Goal: Task Accomplishment & Management: Manage account settings

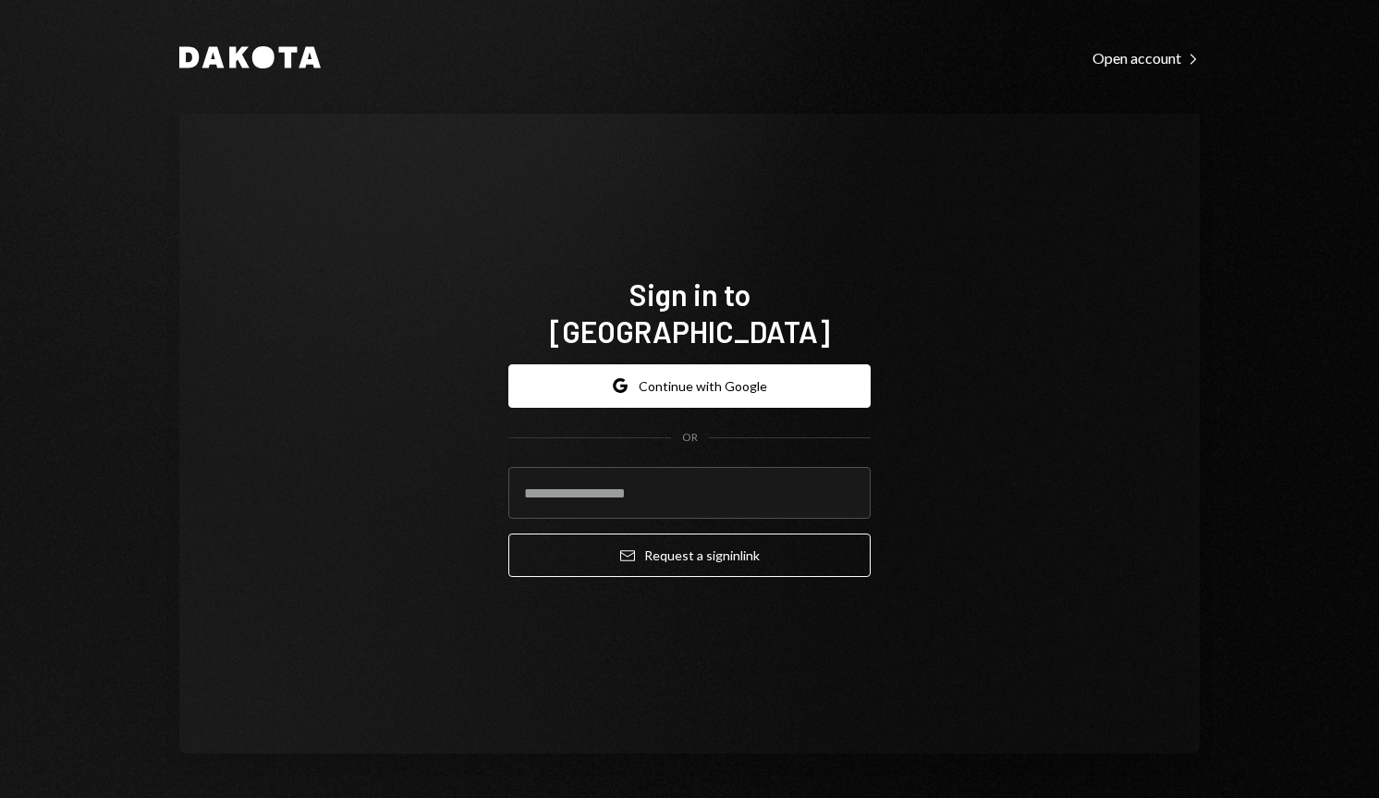
click at [1008, 240] on div "Sign in to Dakota Google Continue with Google OR Email Request a sign in link" at bounding box center [689, 434] width 1020 height 640
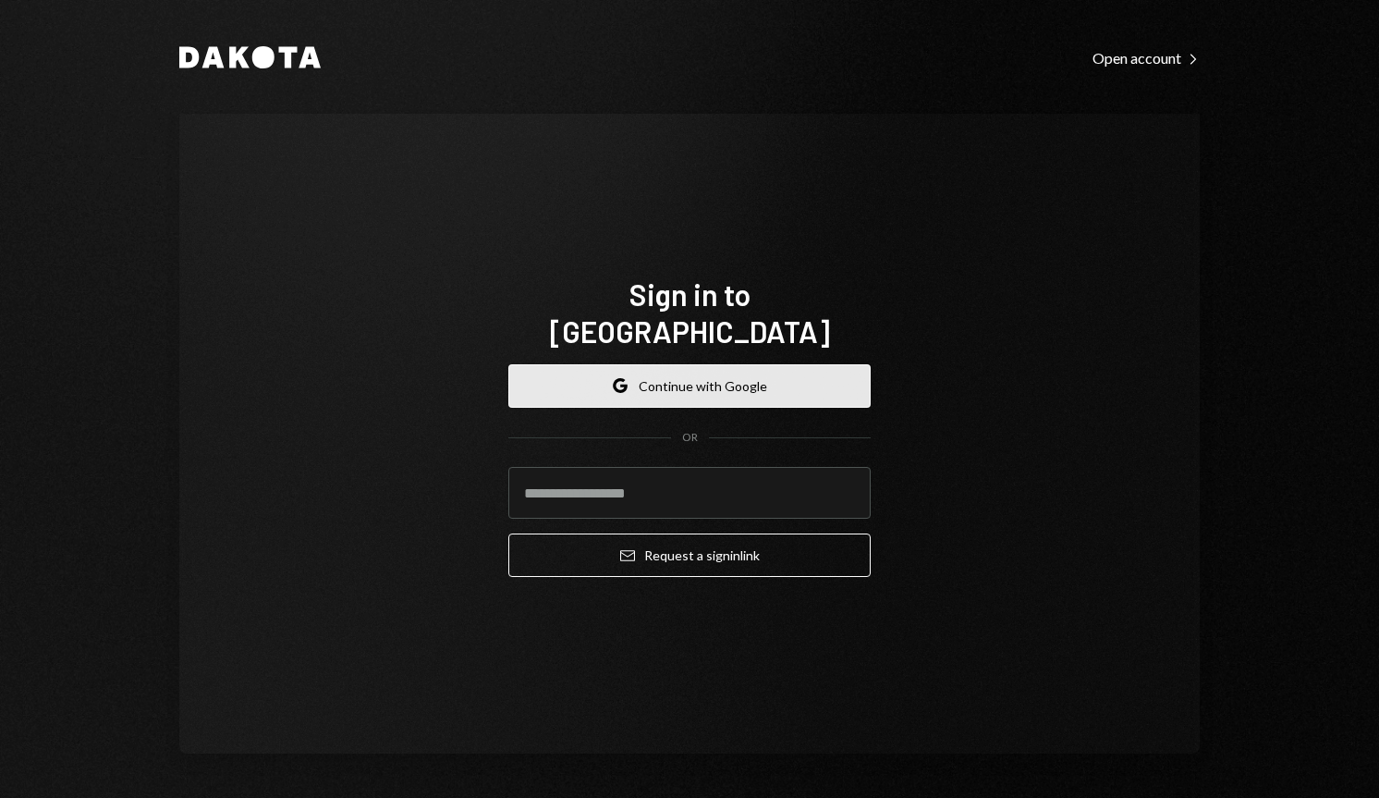
click at [723, 377] on button "Google Continue with Google" at bounding box center [689, 385] width 362 height 43
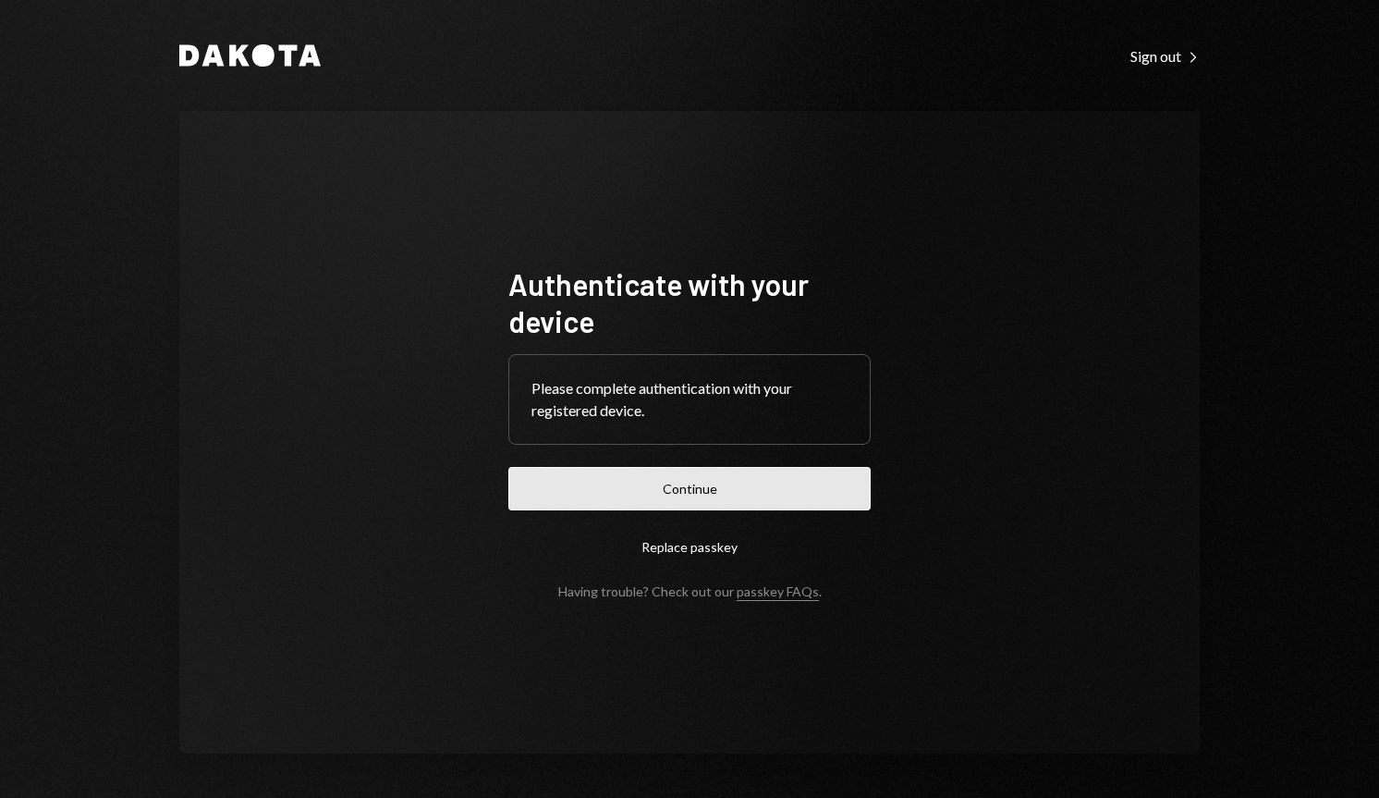
click at [807, 482] on button "Continue" at bounding box center [689, 488] width 362 height 43
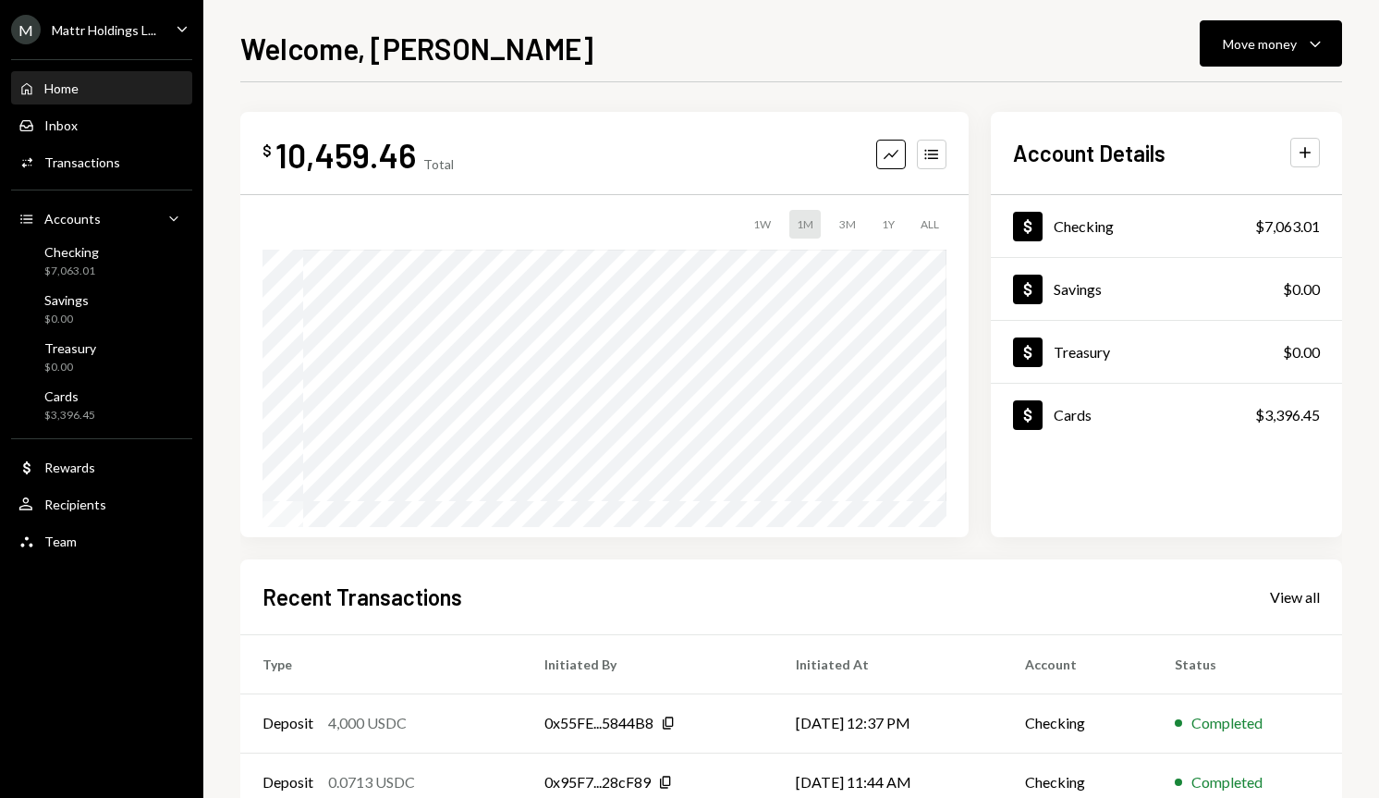
click at [121, 29] on div "Mattr Holdings L..." at bounding box center [104, 30] width 104 height 16
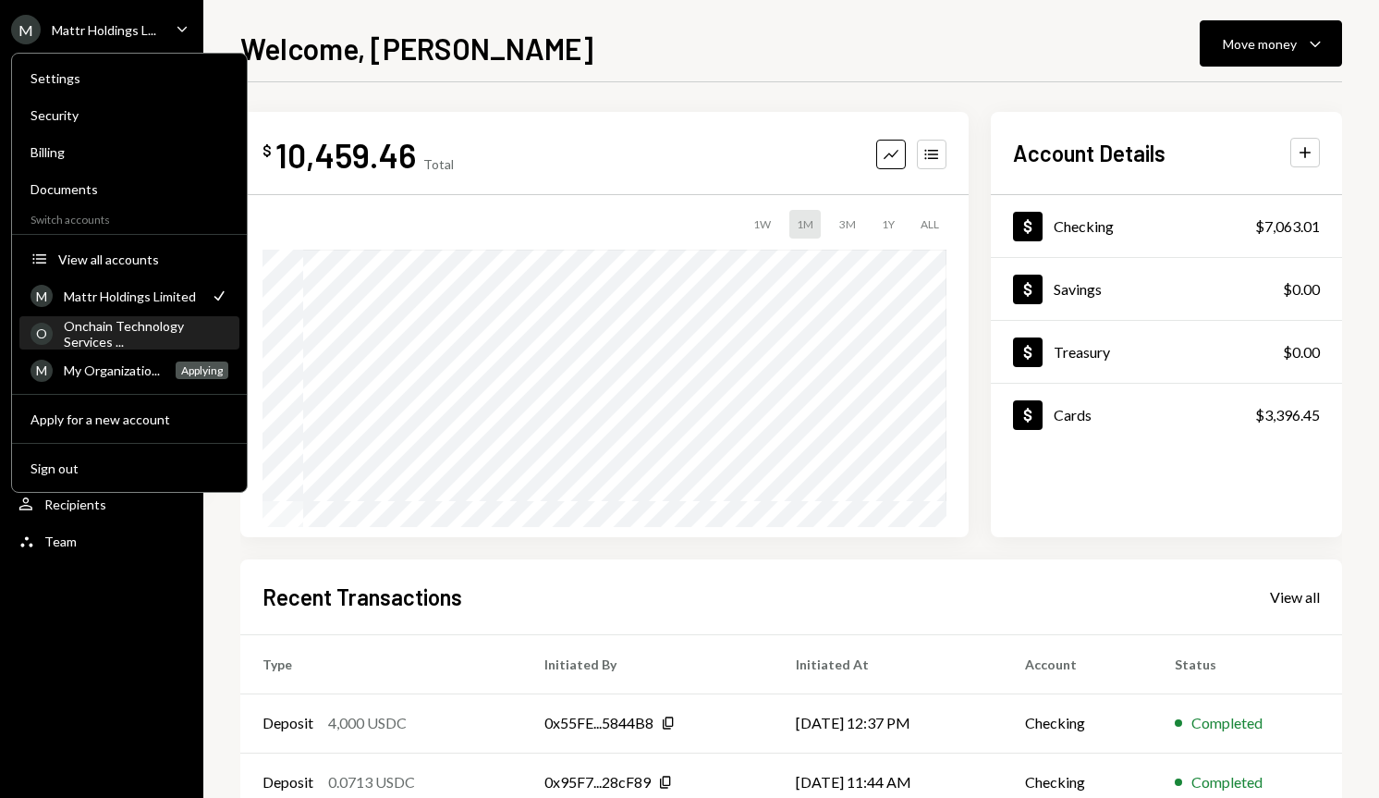
click at [118, 325] on div "Onchain Technology Services ..." at bounding box center [146, 333] width 165 height 31
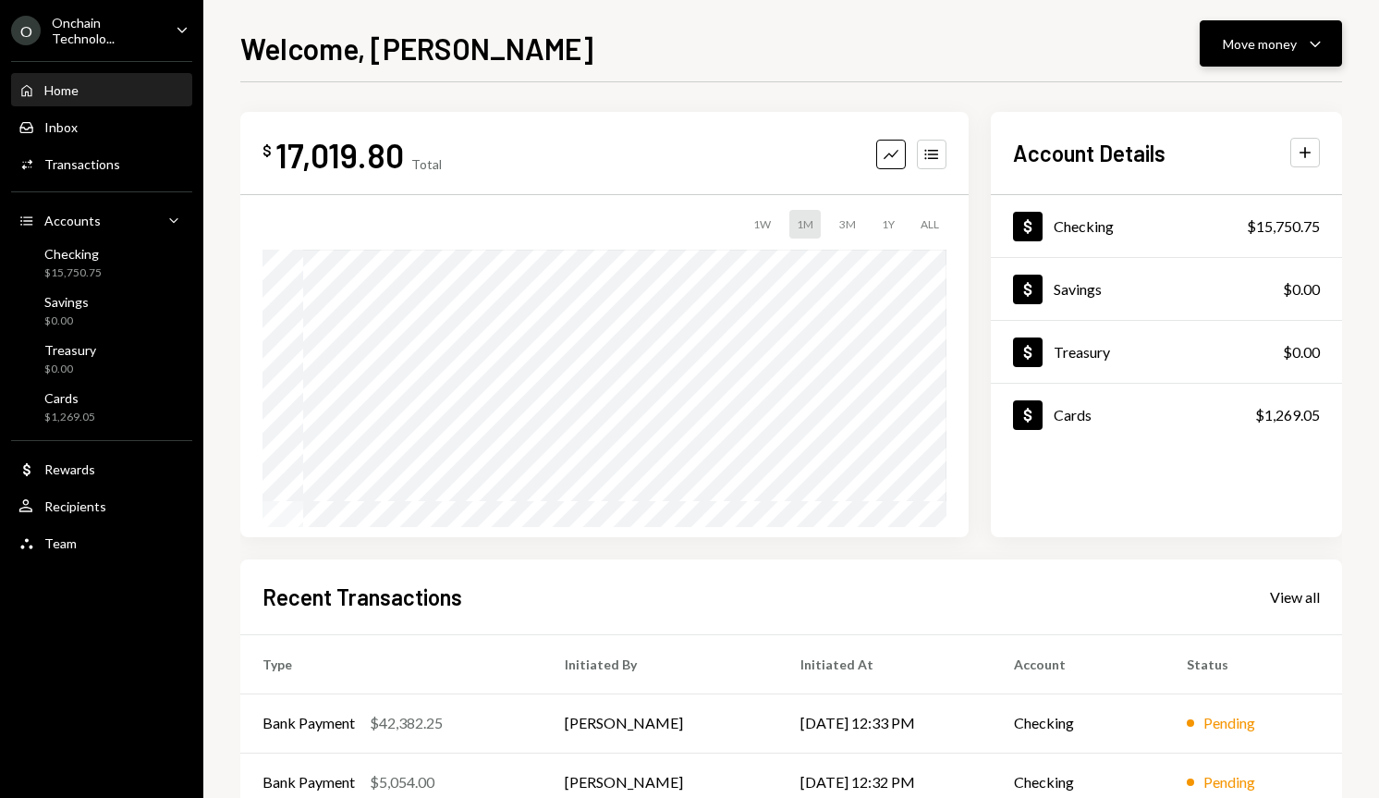
click at [1252, 58] on button "Move money Caret Down" at bounding box center [1271, 43] width 142 height 46
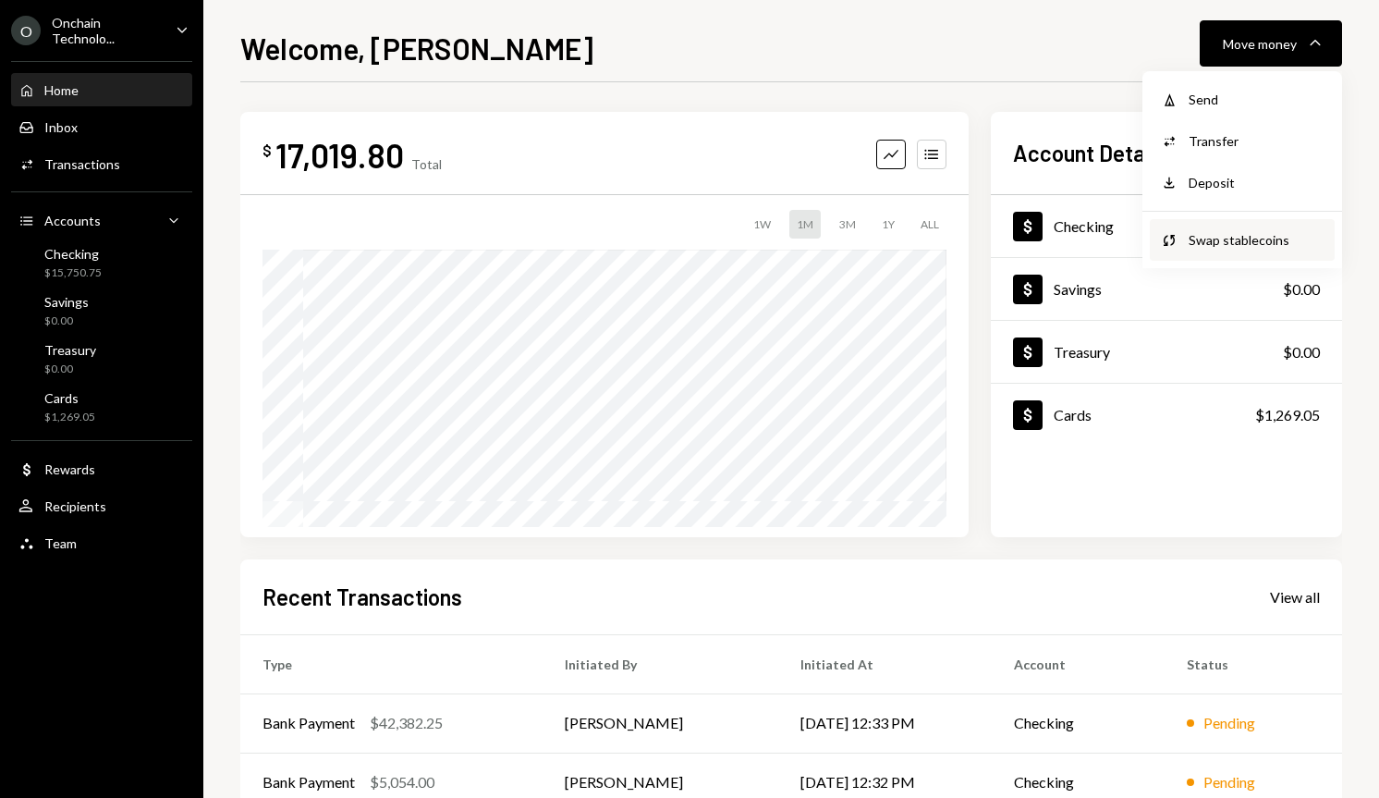
click at [1216, 236] on div "Swap stablecoins" at bounding box center [1256, 239] width 135 height 19
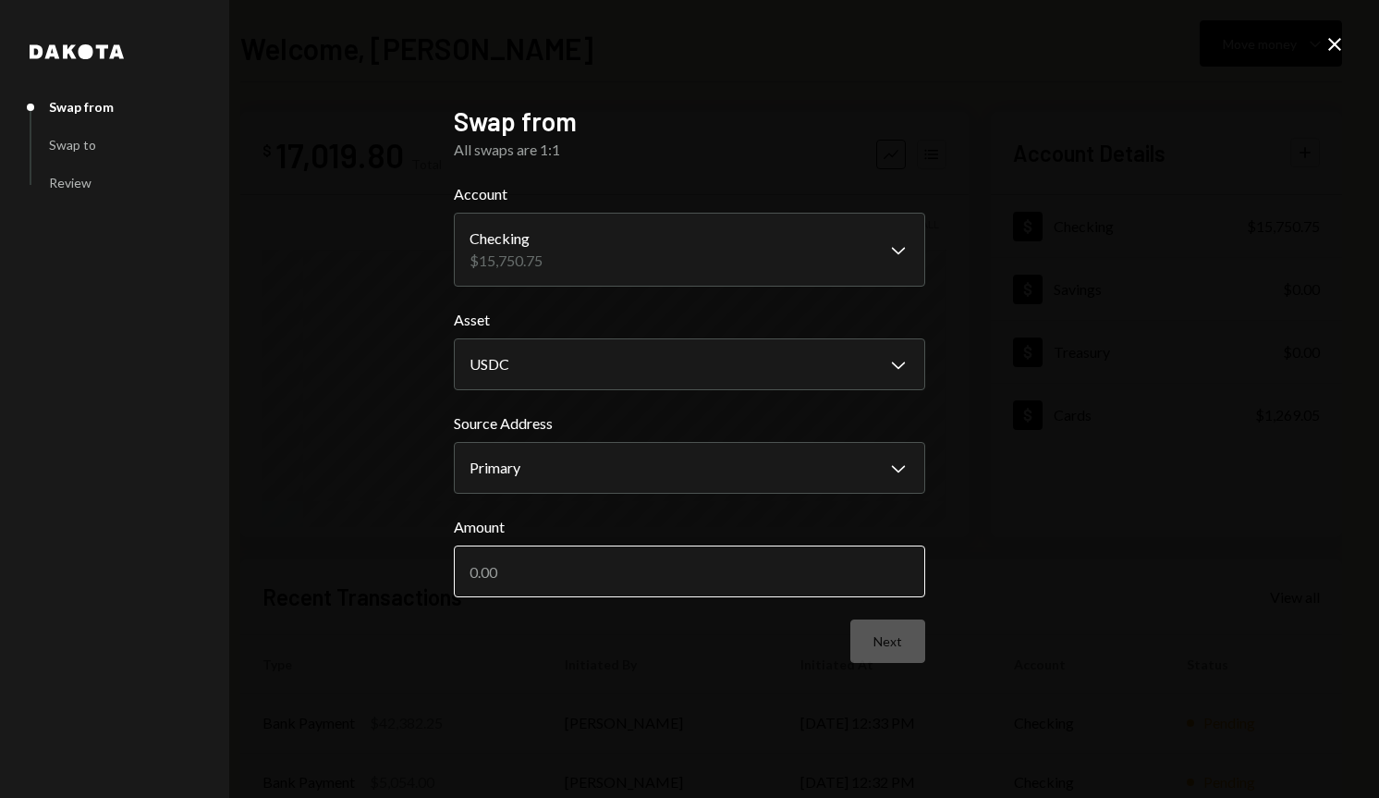
click at [675, 579] on input "Amount" at bounding box center [689, 571] width 471 height 52
type input "5000"
click at [892, 659] on button "Next" at bounding box center [887, 640] width 75 height 43
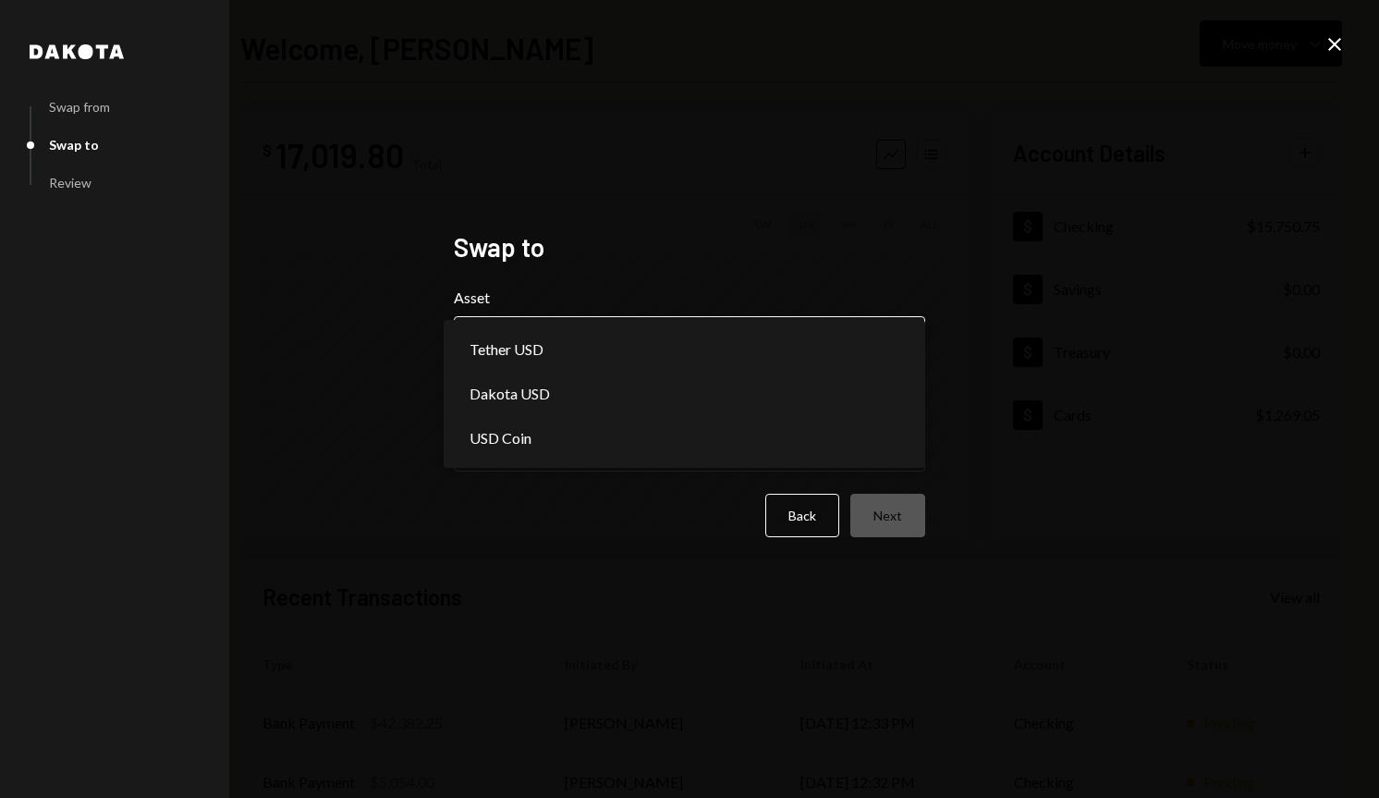
click at [628, 353] on body "**********" at bounding box center [689, 399] width 1379 height 798
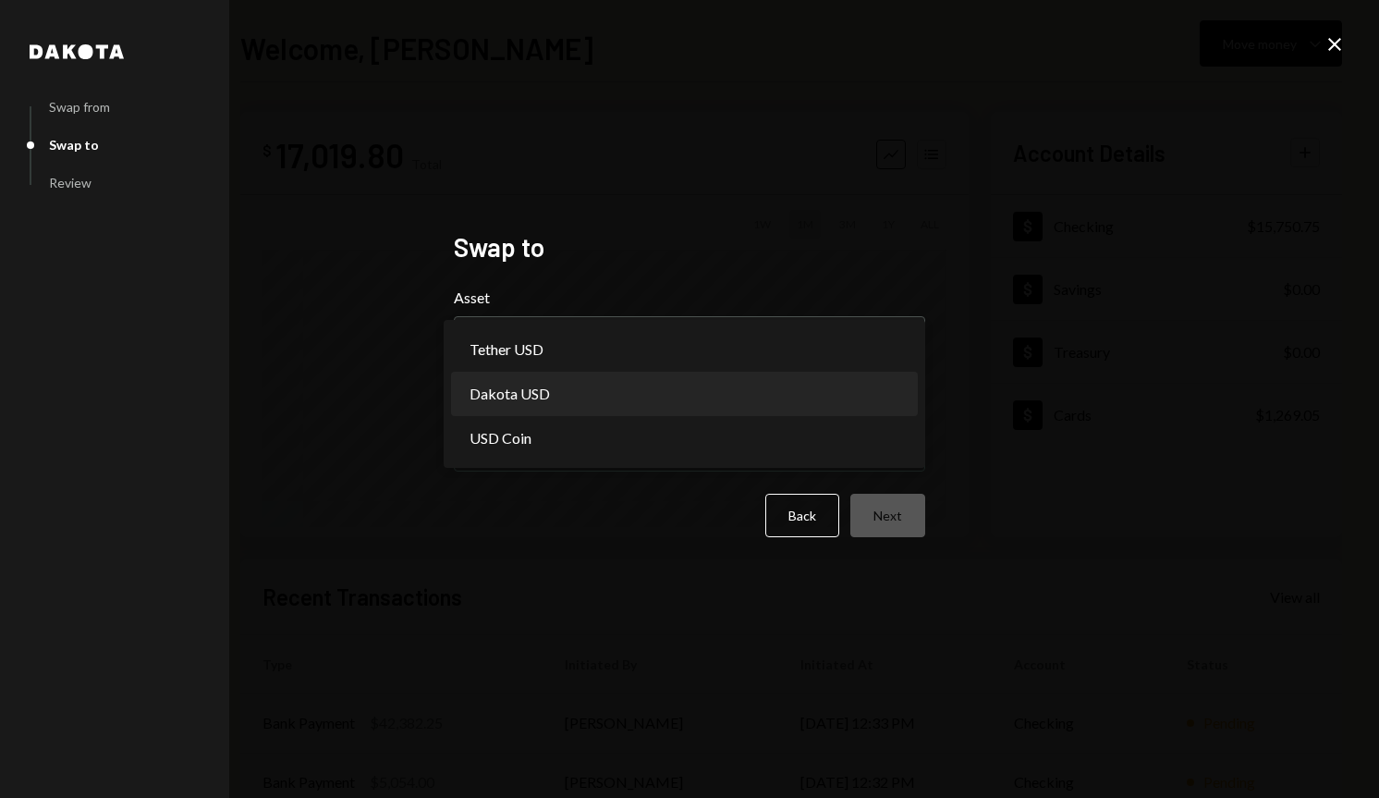
select select "*****"
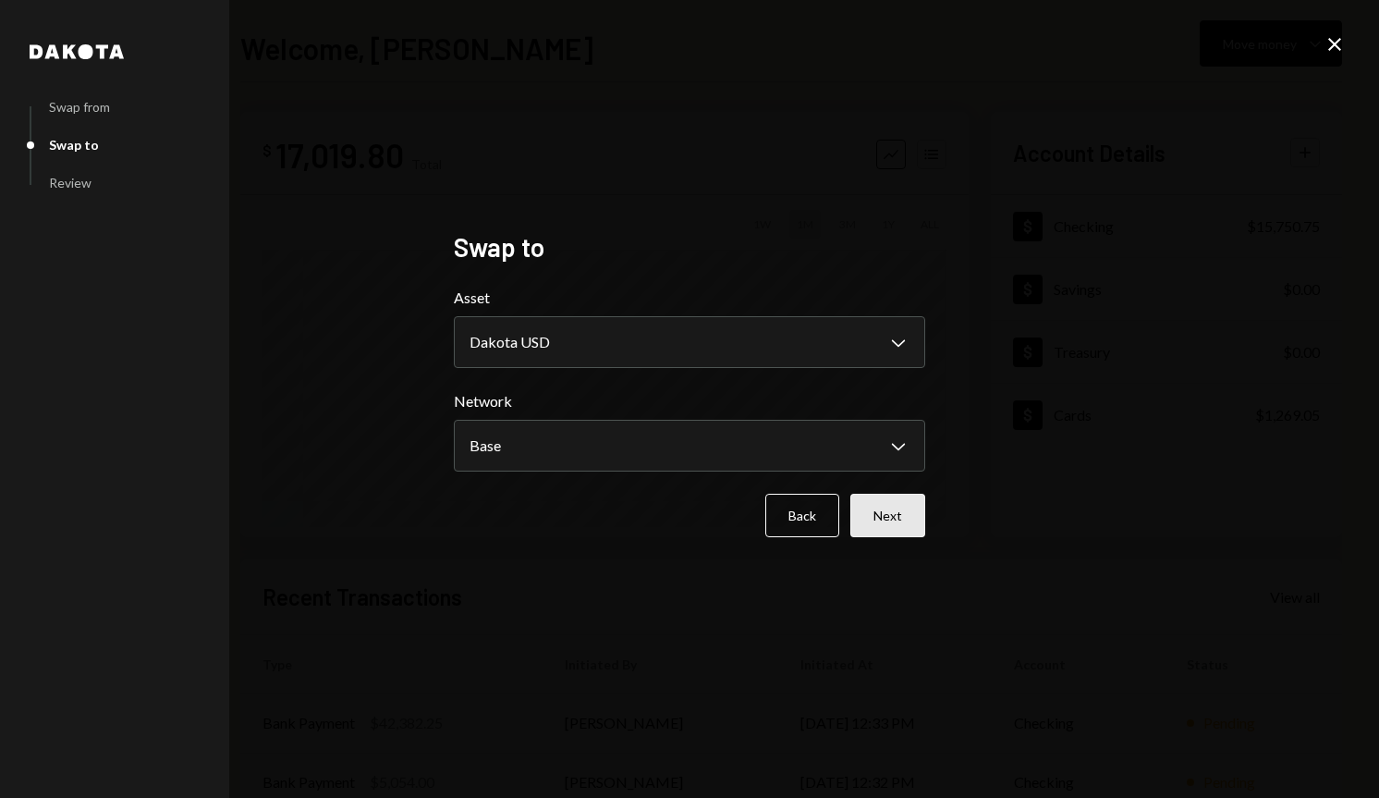
click at [894, 527] on button "Next" at bounding box center [887, 515] width 75 height 43
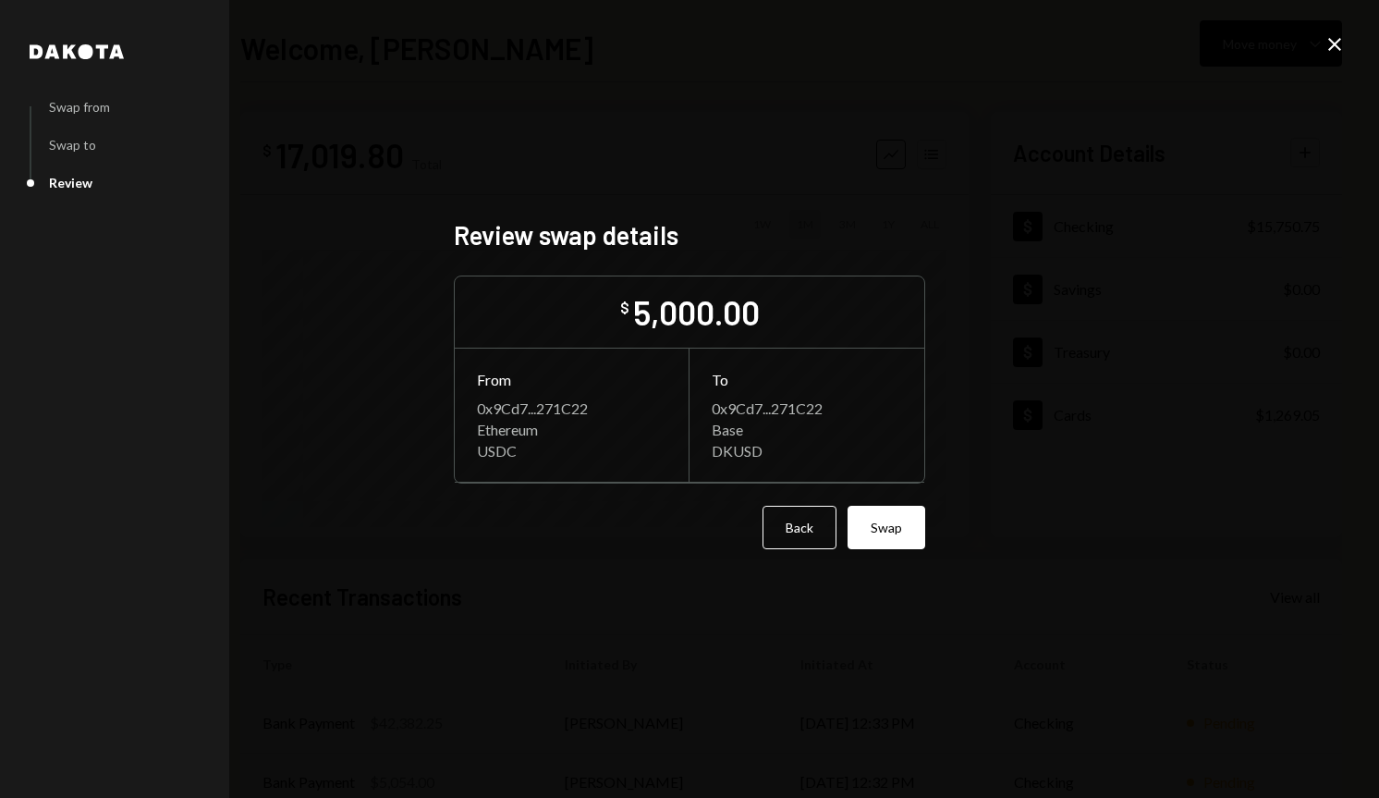
click at [894, 527] on button "Swap" at bounding box center [886, 527] width 78 height 43
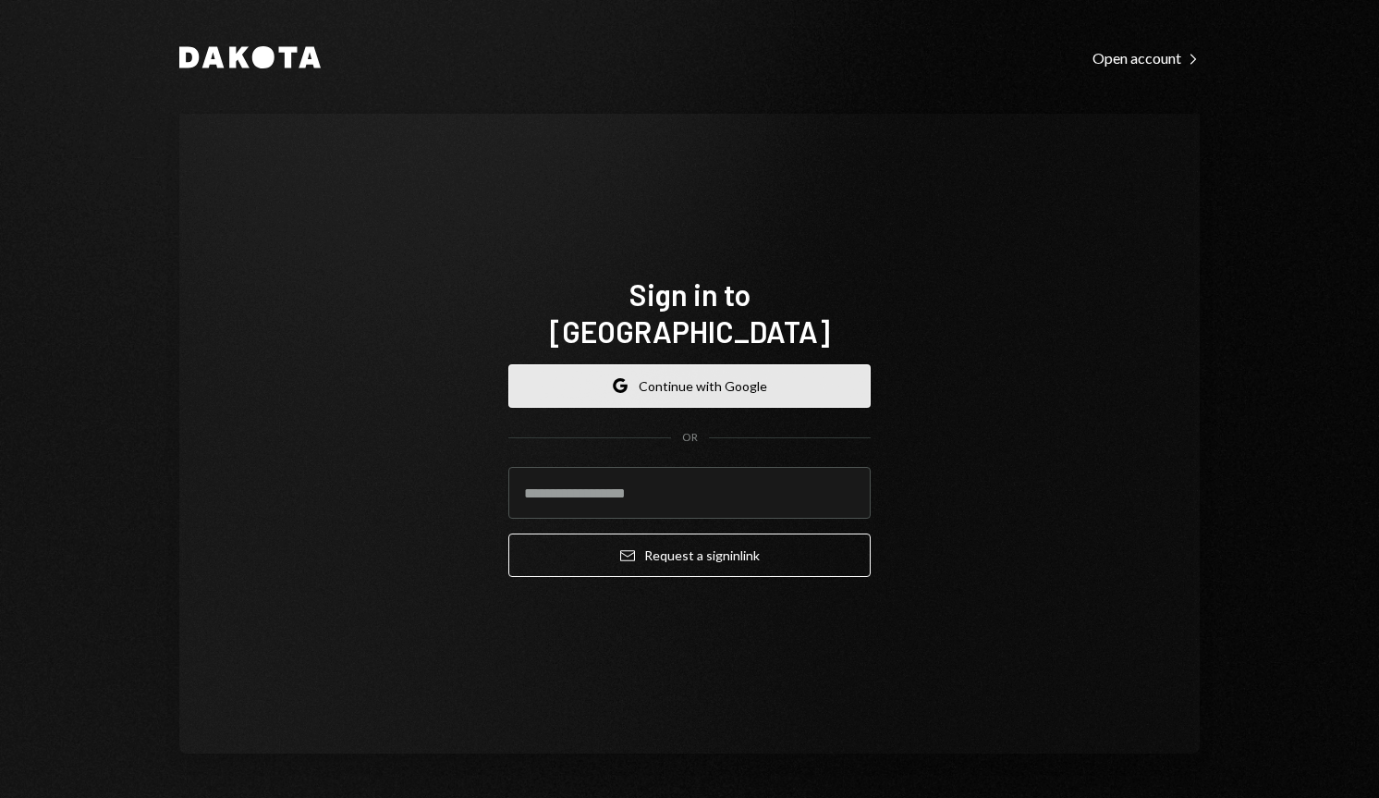
click at [722, 367] on button "Google Continue with Google" at bounding box center [689, 385] width 362 height 43
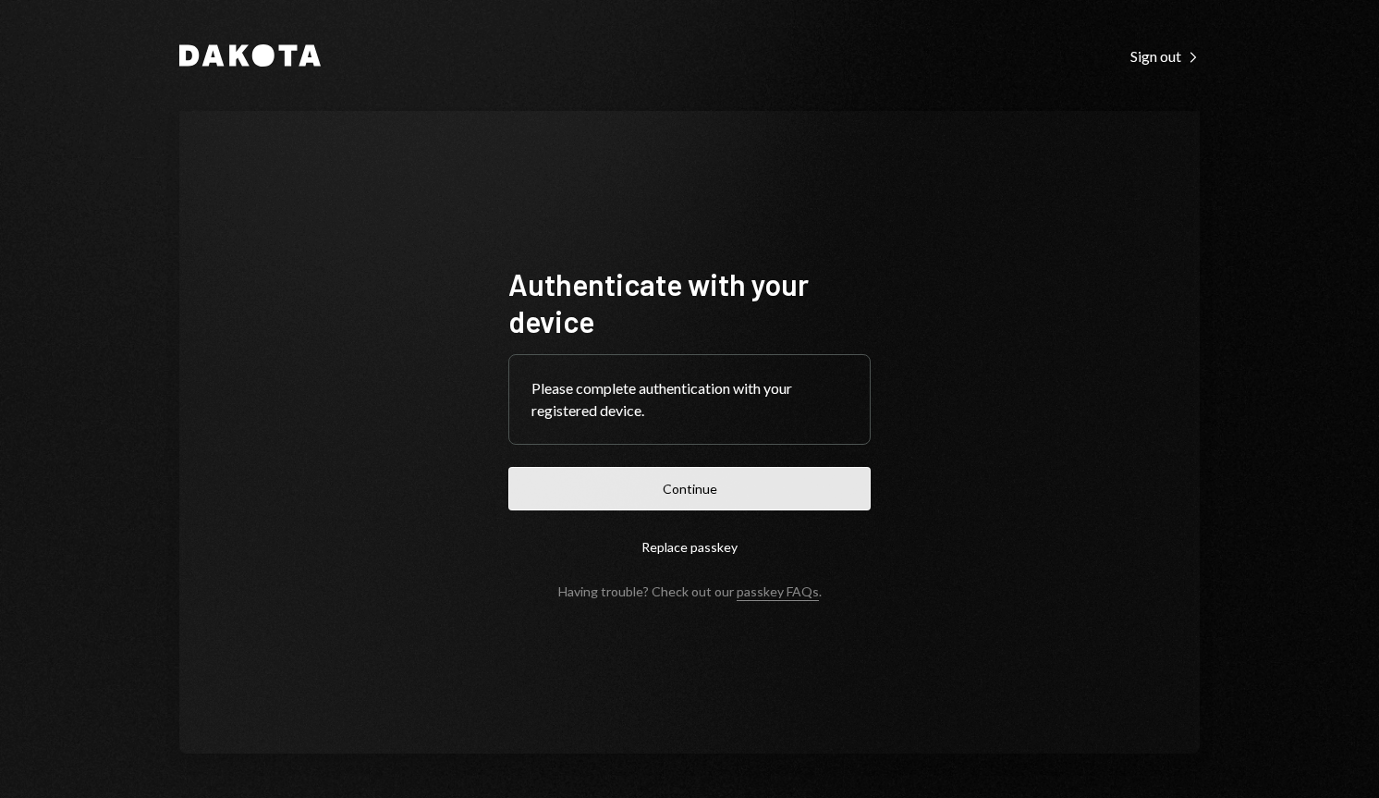
click at [701, 483] on button "Continue" at bounding box center [689, 488] width 362 height 43
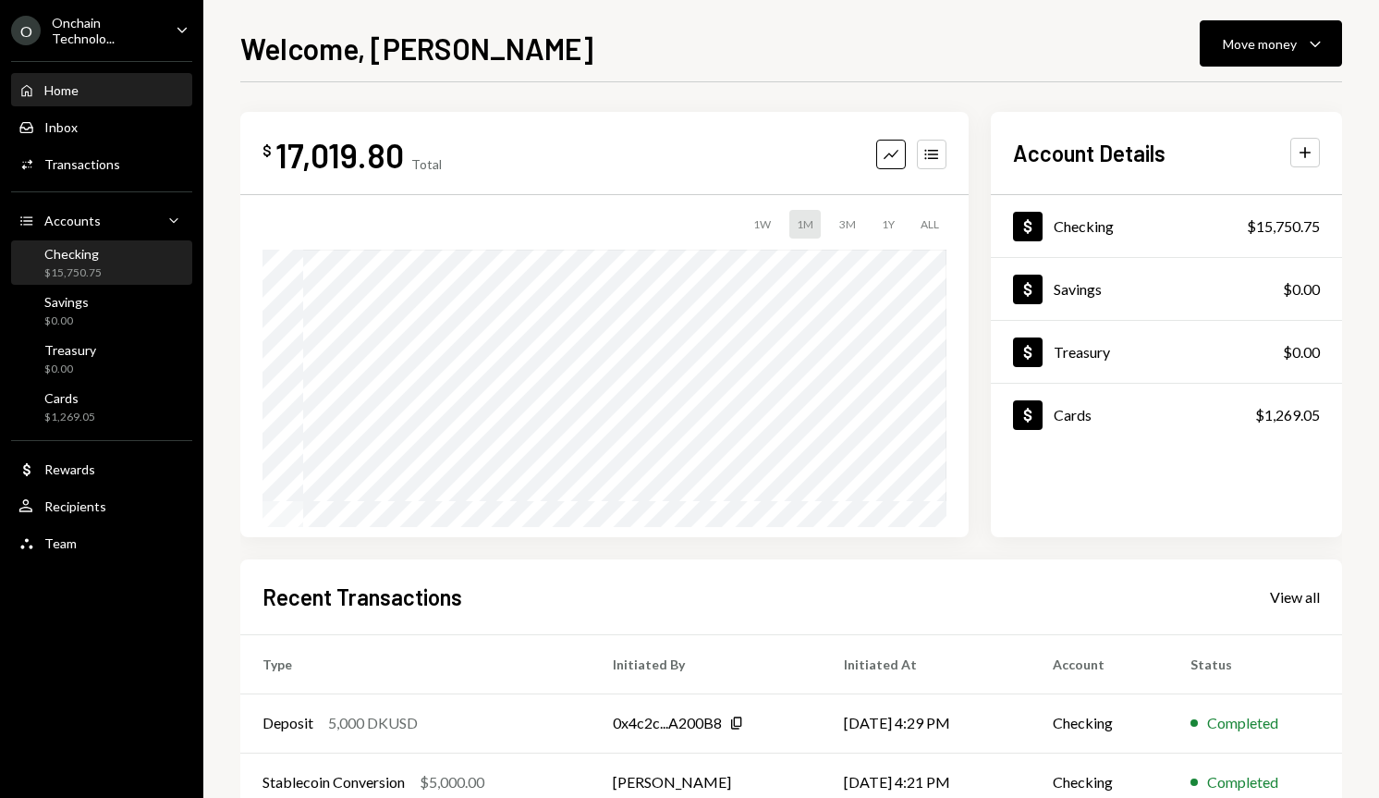
click at [115, 268] on div "Checking $15,750.75" at bounding box center [101, 263] width 166 height 35
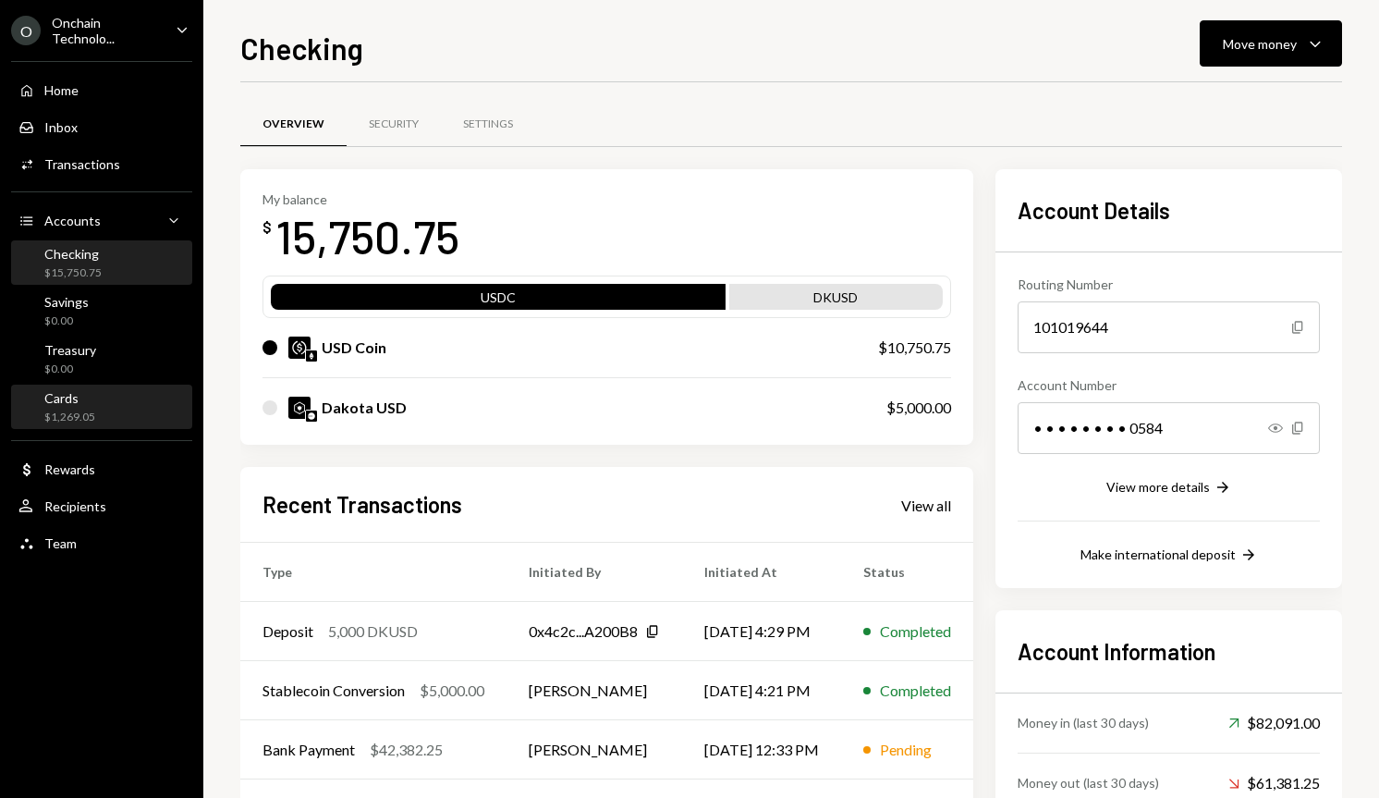
click at [98, 426] on div "Cards $1,269.05" at bounding box center [101, 407] width 166 height 43
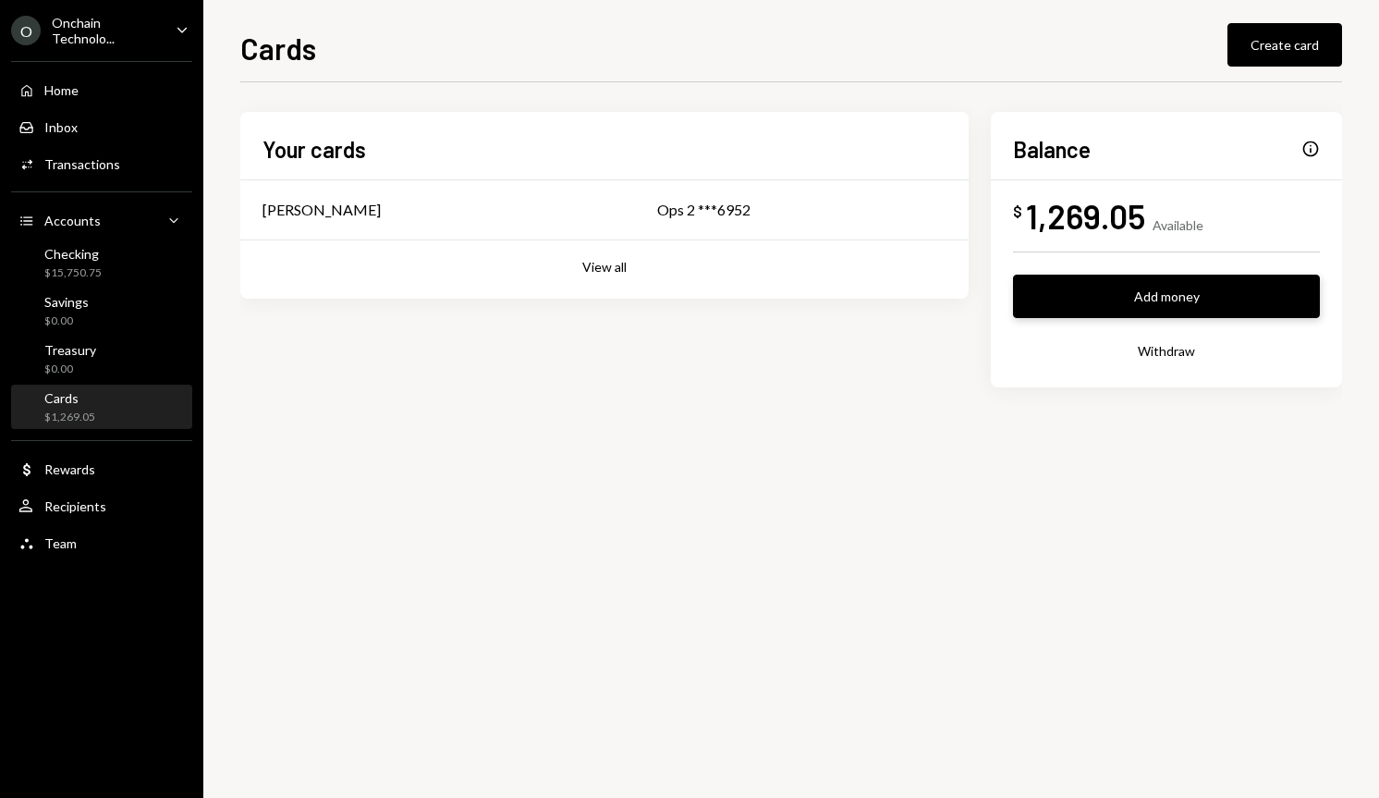
click at [1181, 294] on button "Add money" at bounding box center [1166, 295] width 307 height 43
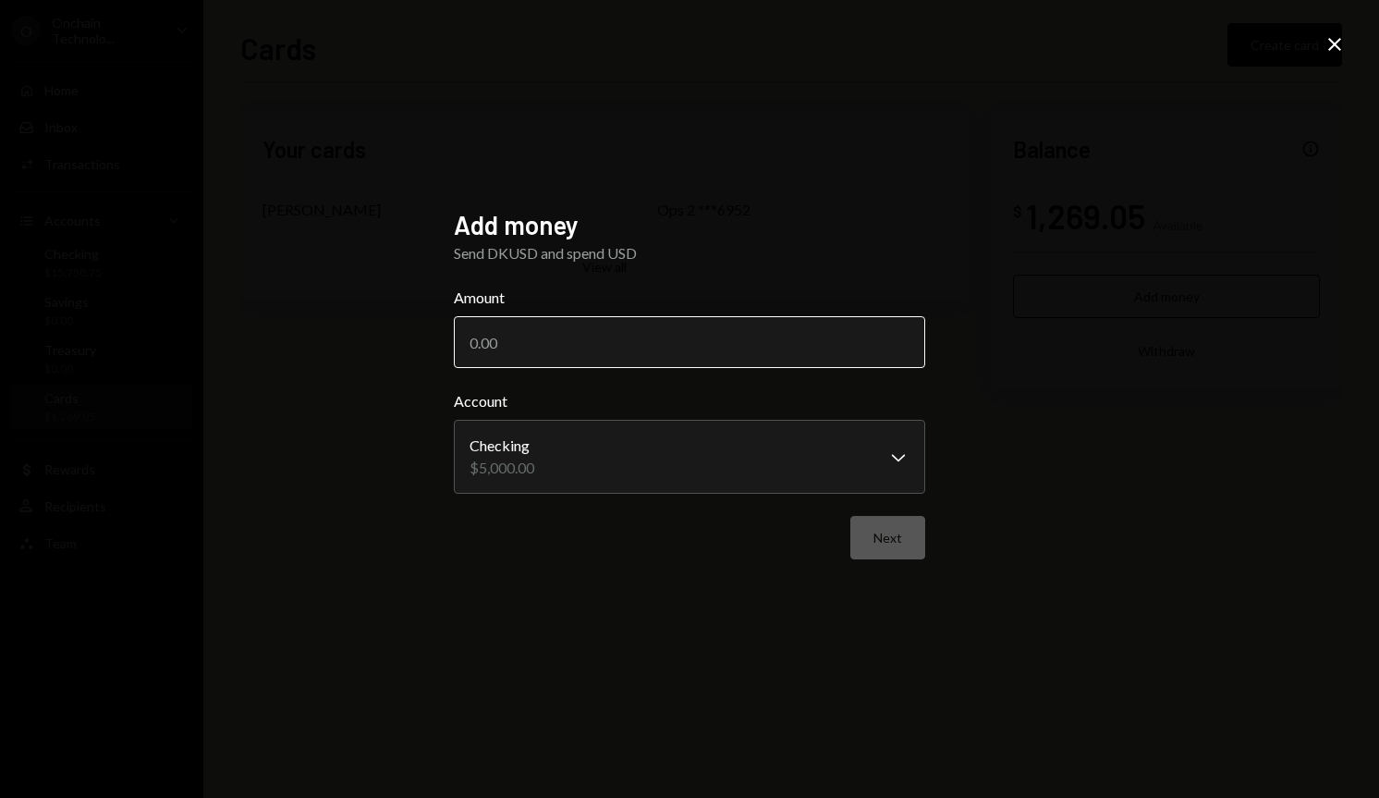
click at [682, 339] on input "Amount" at bounding box center [689, 342] width 471 height 52
type input "5000"
click at [903, 550] on button "Next" at bounding box center [887, 537] width 75 height 43
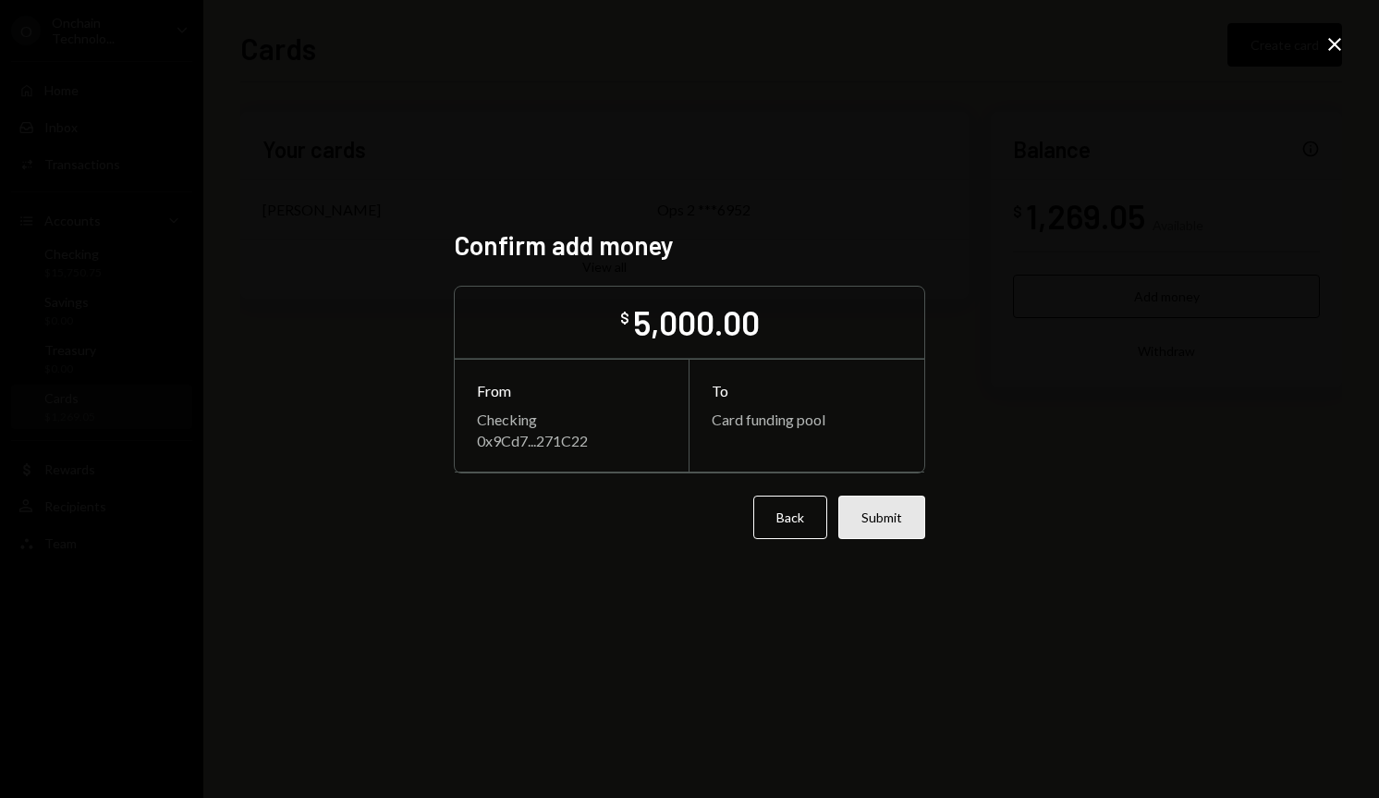
click at [893, 525] on button "Submit" at bounding box center [881, 516] width 87 height 43
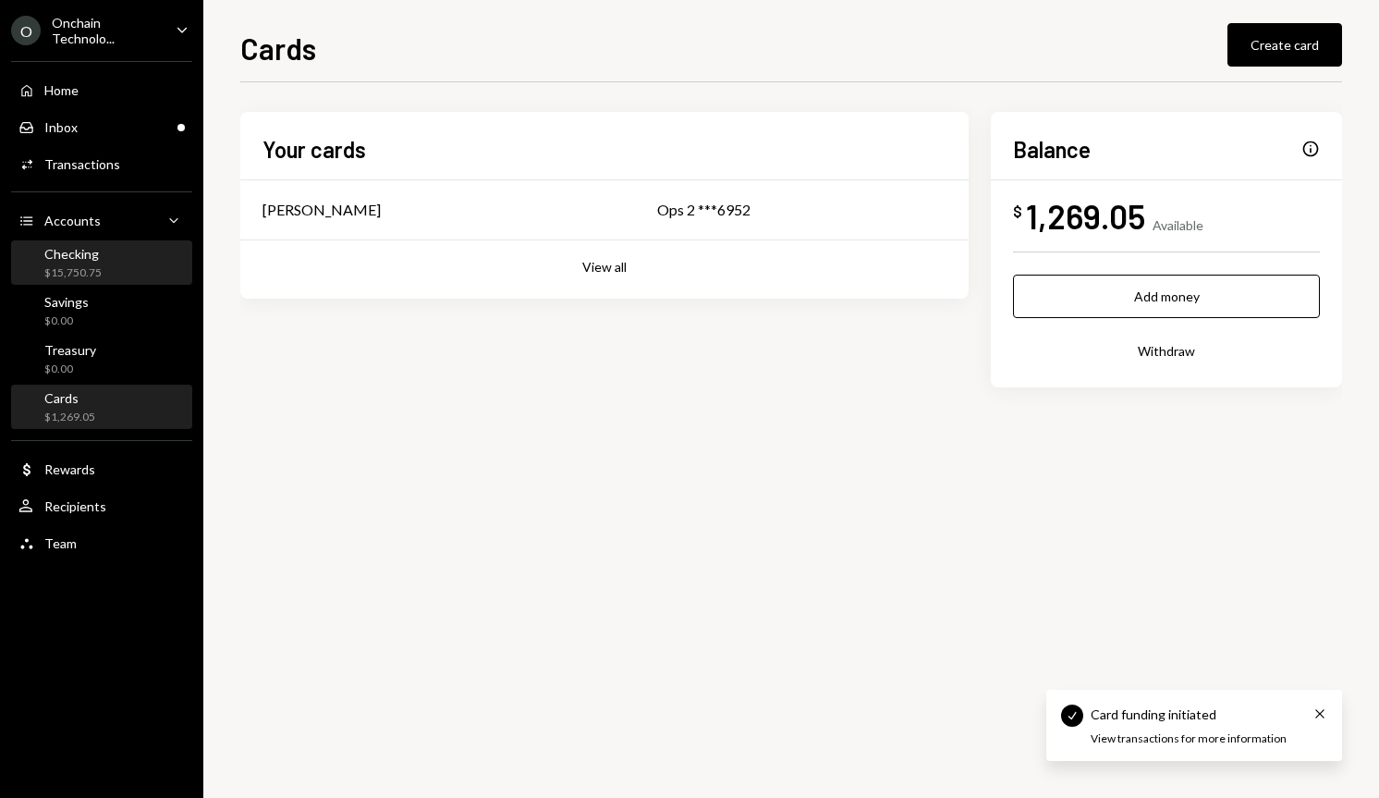
click at [96, 270] on div "$15,750.75" at bounding box center [72, 273] width 57 height 16
